Goal: Task Accomplishment & Management: Complete application form

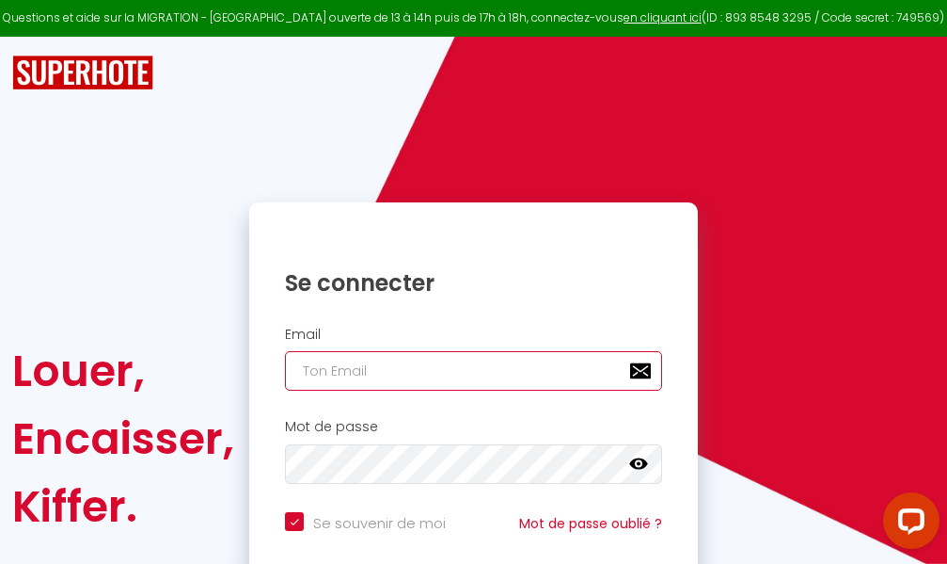
click at [514, 379] on input "email" at bounding box center [473, 371] width 377 height 40
type input "m"
checkbox input "true"
type input "ma"
checkbox input "true"
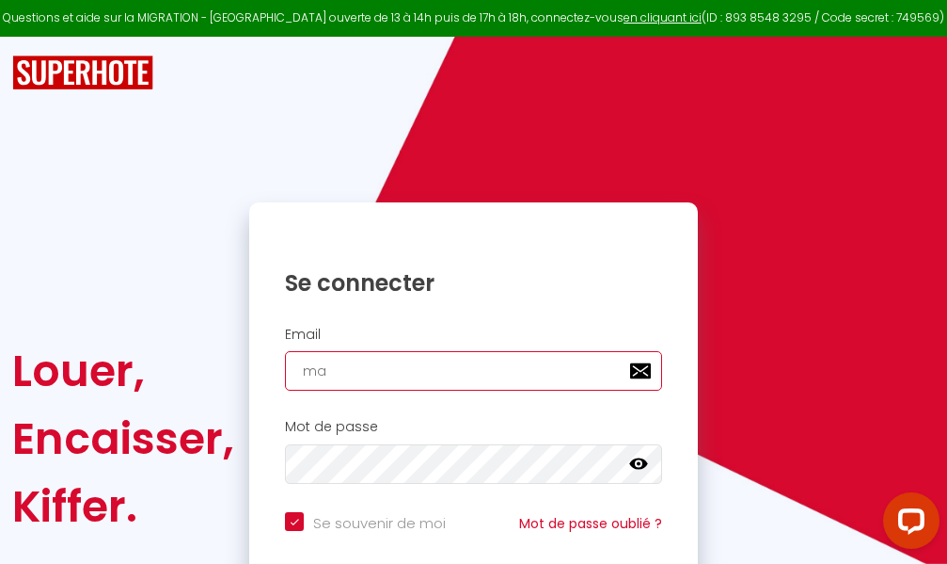
type input "mar"
checkbox input "true"
type input "marc"
checkbox input "true"
type input "marcd"
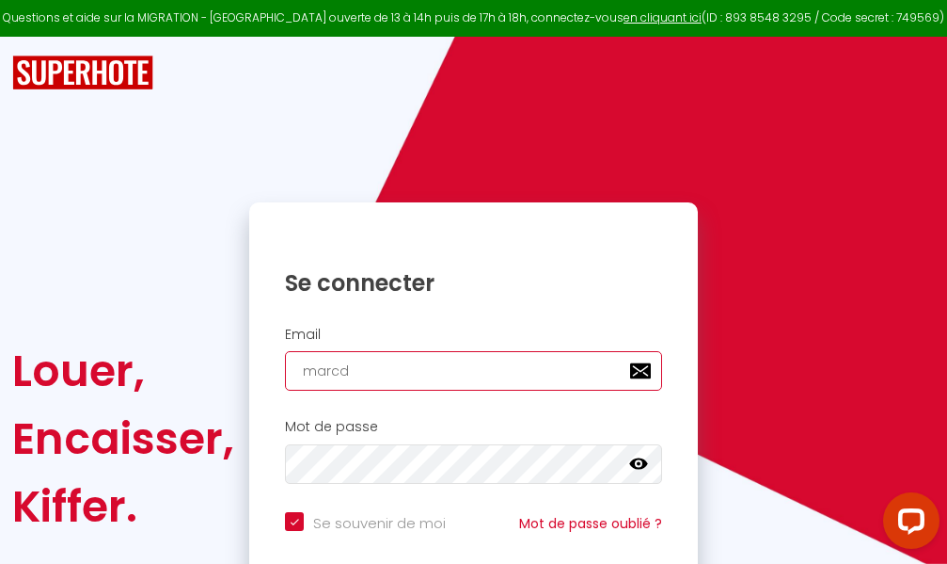
checkbox input "true"
type input "marcdp"
checkbox input "true"
type input "marcdpo"
checkbox input "true"
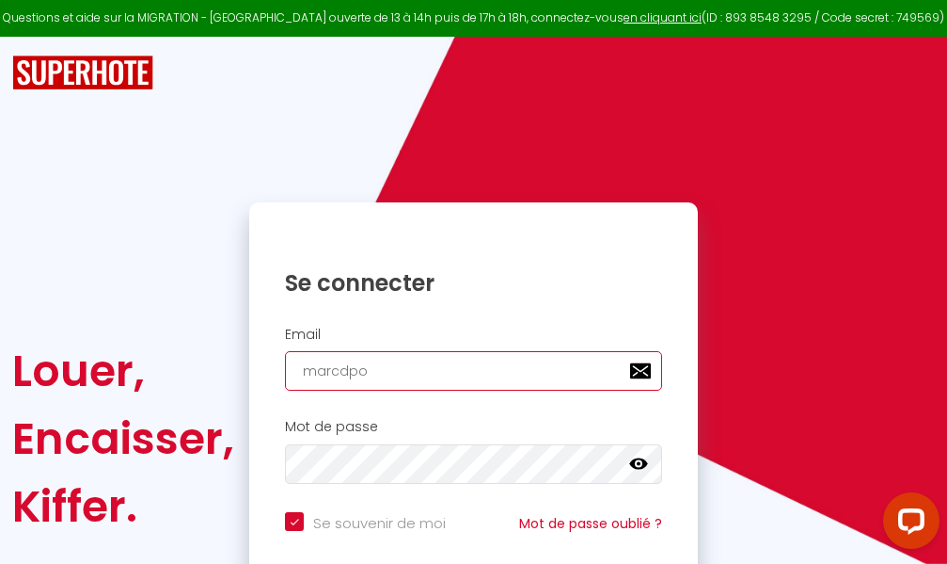
type input "marcdpoz"
checkbox input "true"
type input "marcdpoz."
checkbox input "true"
type input "marcdpoz.l"
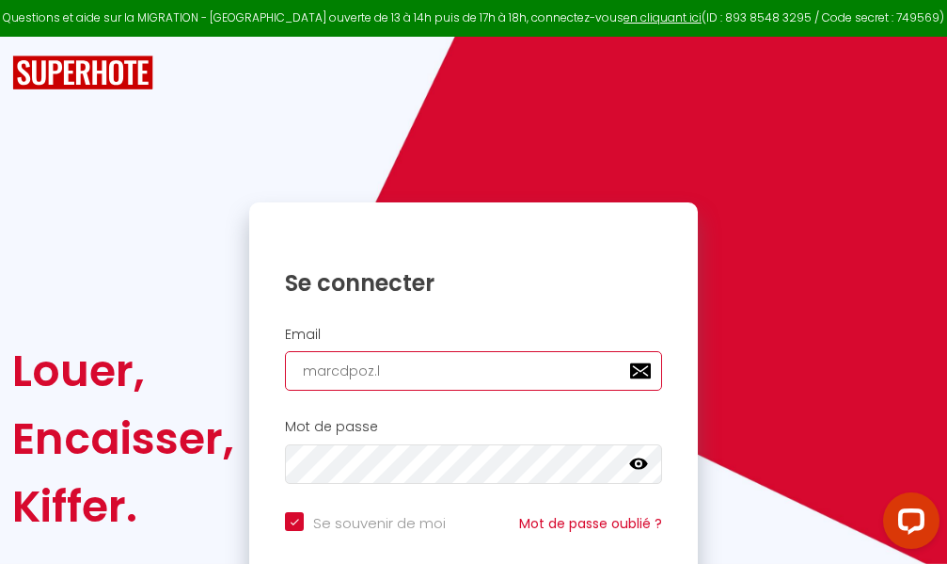
checkbox input "true"
type input "marcdpoz.lo"
checkbox input "true"
type input "marcdpoz.loc"
checkbox input "true"
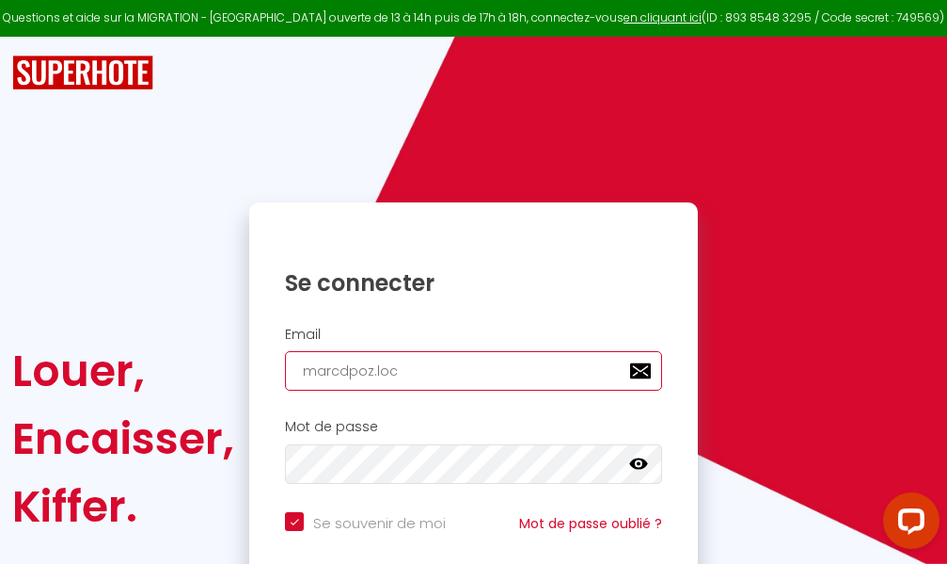
type input "marcdpoz.loca"
checkbox input "true"
type input "marcdpoz.locat"
checkbox input "true"
type input "marcdpoz.locati"
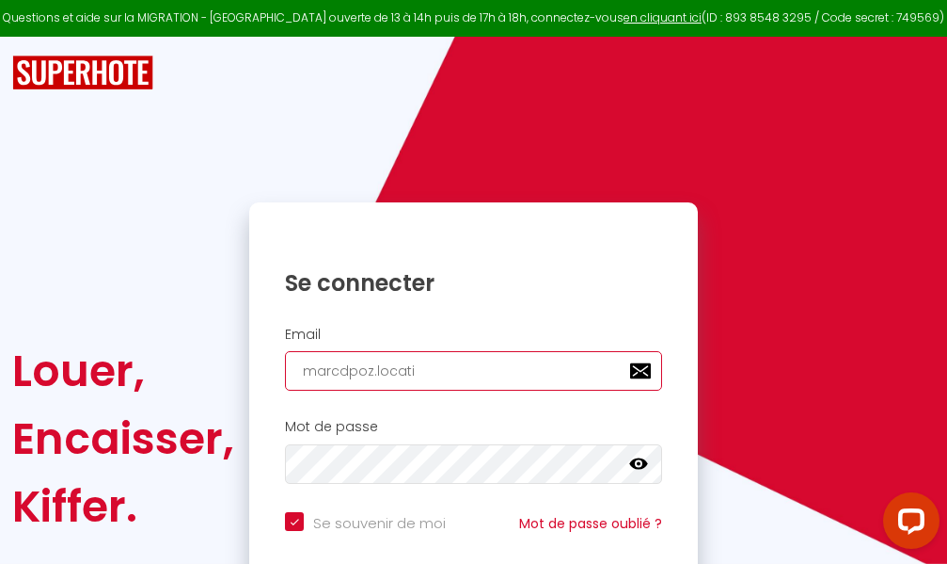
checkbox input "true"
type input "marcdpoz.locatio"
checkbox input "true"
type input "marcdpoz.location"
checkbox input "true"
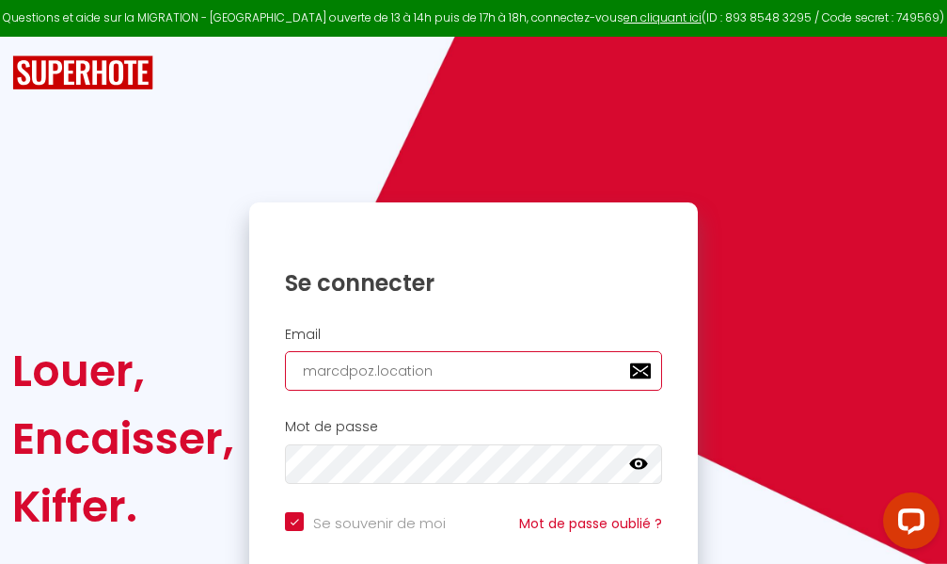
type input "marcdpoz.location@"
checkbox input "true"
type input "marcdpoz.location@g"
checkbox input "true"
type input "marcdpoz.location@gm"
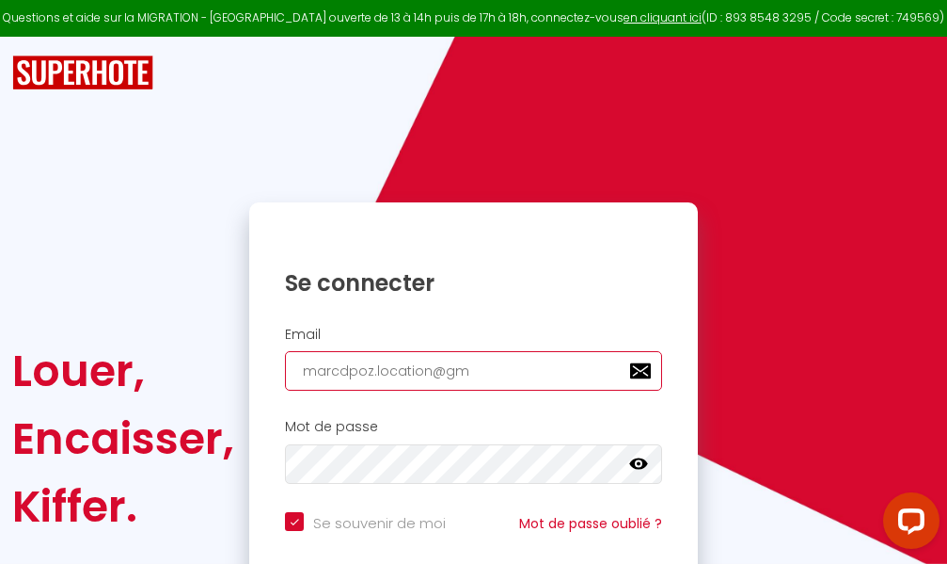
checkbox input "true"
type input "marcdpoz.location@gma"
checkbox input "true"
type input "marcdpoz.location@gmai"
checkbox input "true"
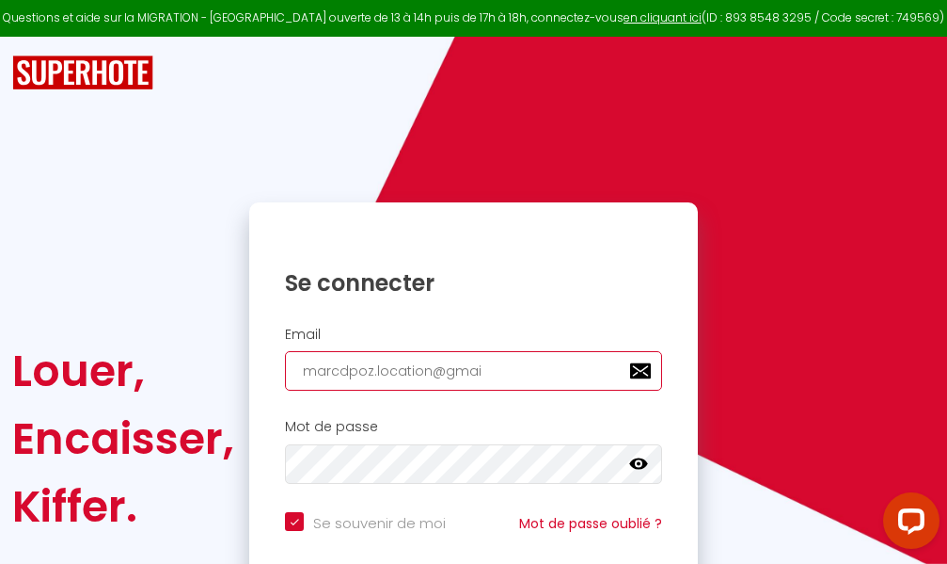
type input "[EMAIL_ADDRESS]"
checkbox input "true"
type input "[EMAIL_ADDRESS]."
checkbox input "true"
type input "marcdpoz.location@gmail.c"
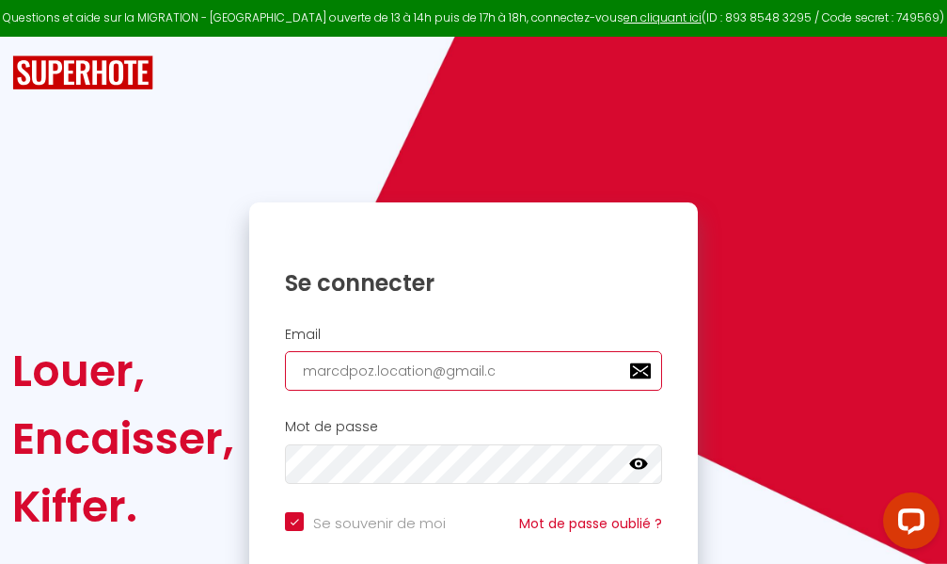
checkbox input "true"
type input "[EMAIL_ADDRESS][DOMAIN_NAME]"
checkbox input "true"
type input "[EMAIL_ADDRESS][DOMAIN_NAME]"
checkbox input "true"
